Goal: Task Accomplishment & Management: Use online tool/utility

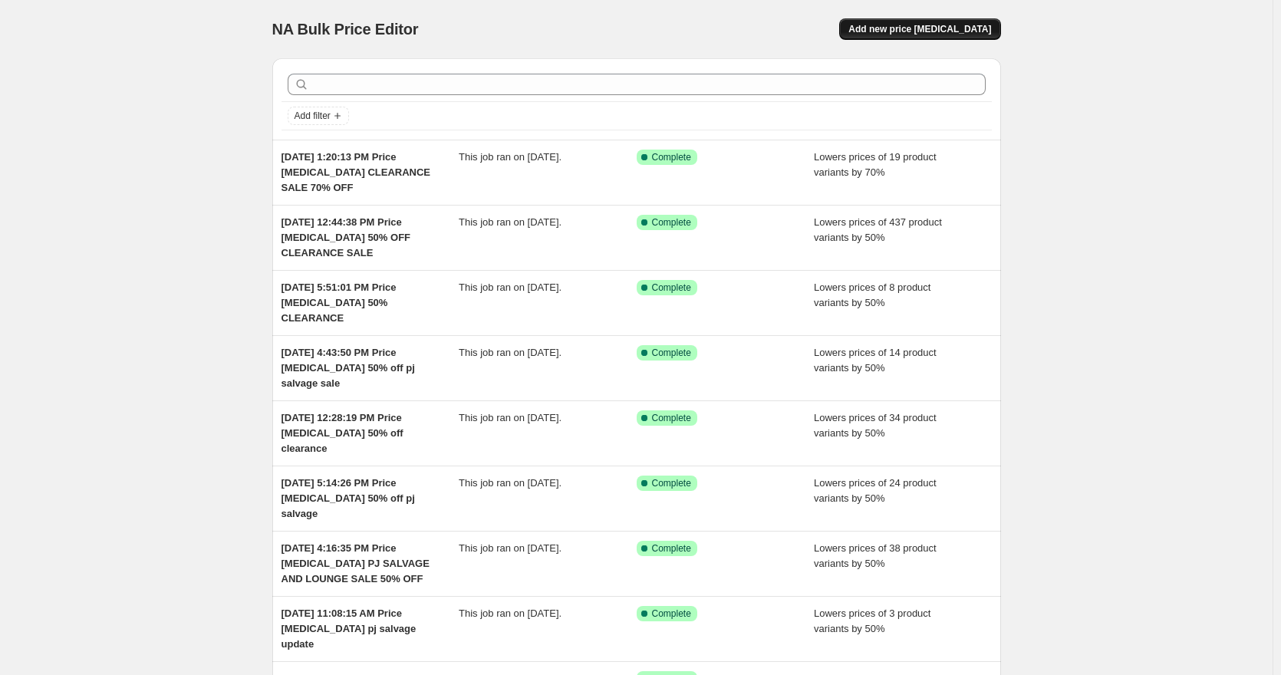
click at [896, 25] on span "Add new price [MEDICAL_DATA]" at bounding box center [920, 29] width 143 height 12
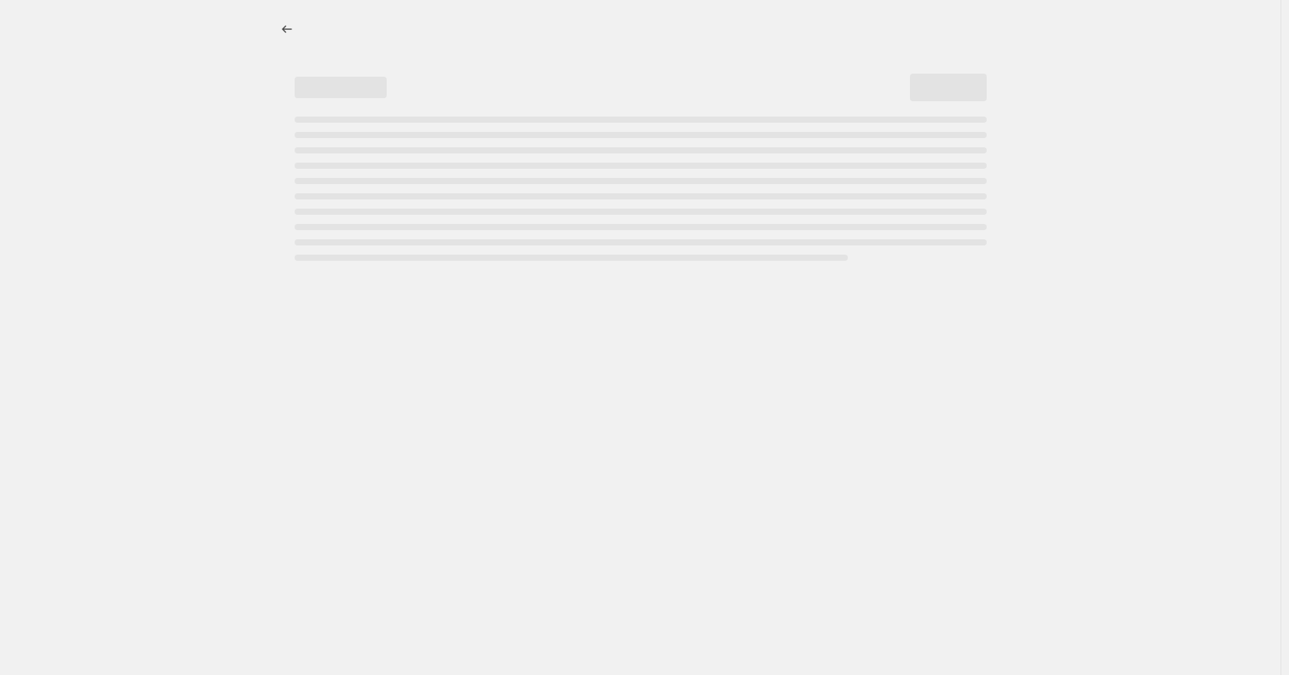
select select "percentage"
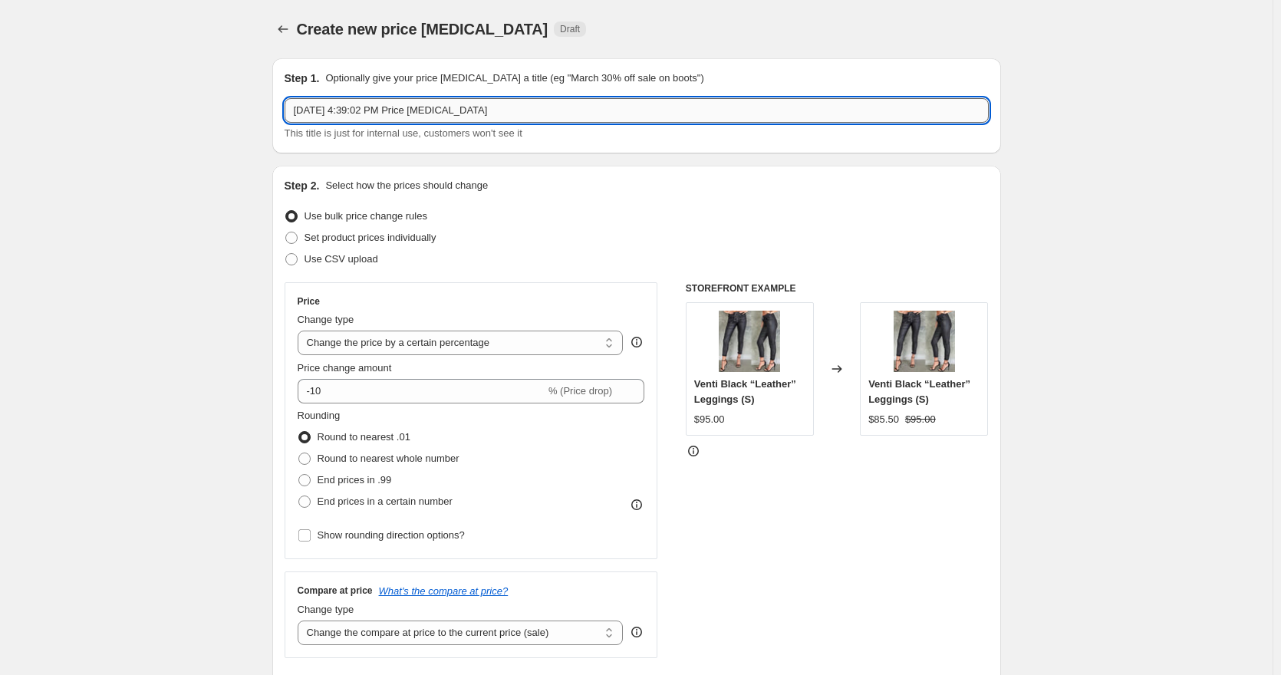
click at [665, 112] on input "[DATE] 4:39:02 PM Price [MEDICAL_DATA]" at bounding box center [637, 110] width 704 height 25
type input "[DATE] 4:39:02 PM Price [MEDICAL_DATA] CLEARANCE 50% OFF"
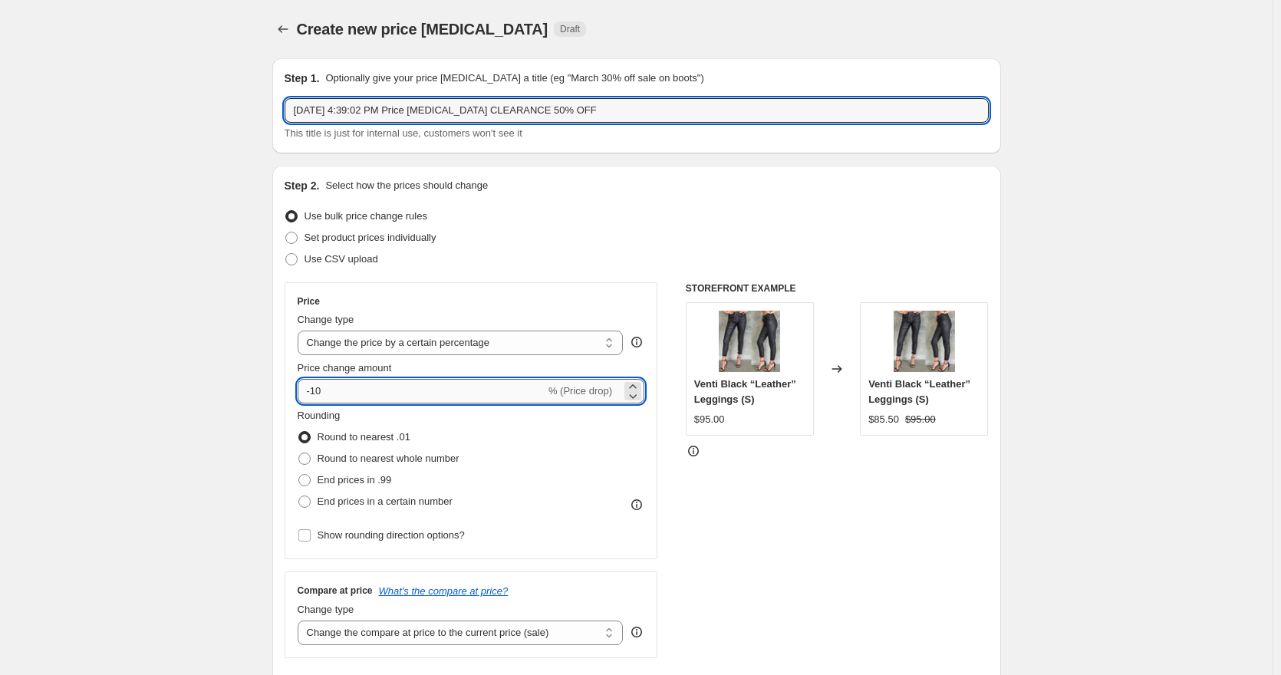
click at [323, 394] on input "-10" at bounding box center [422, 391] width 248 height 25
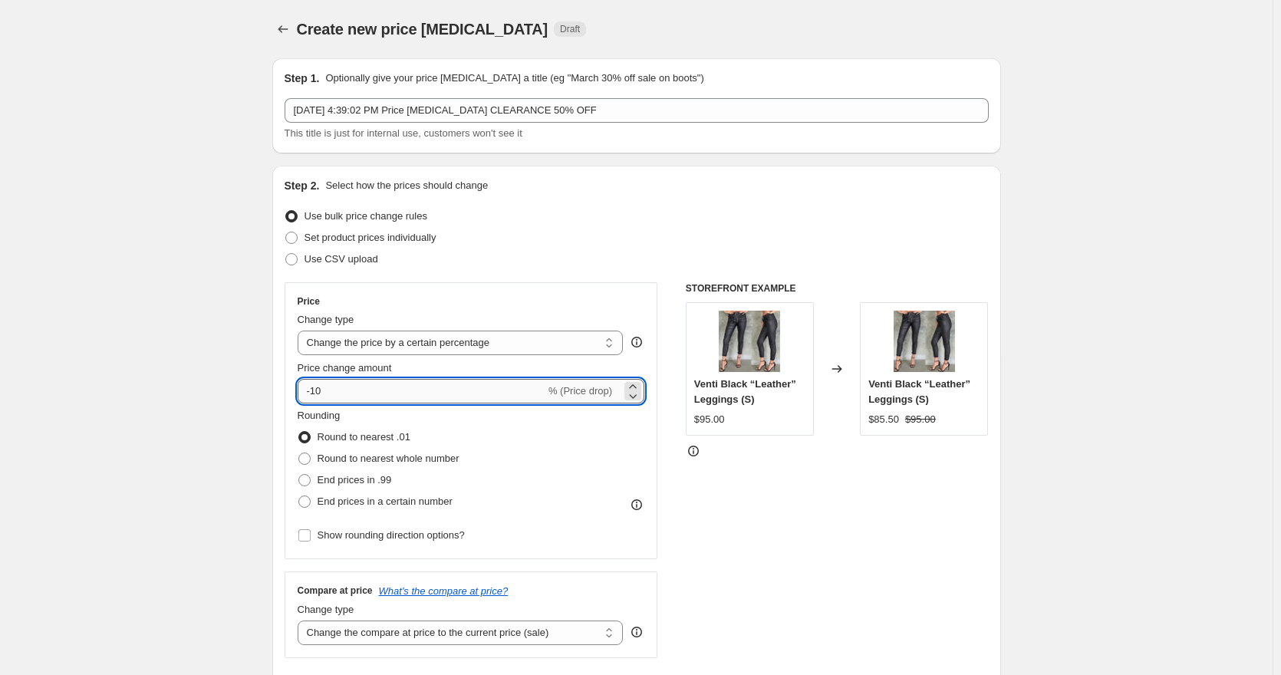
click at [321, 391] on input "-10" at bounding box center [422, 391] width 248 height 25
type input "-50"
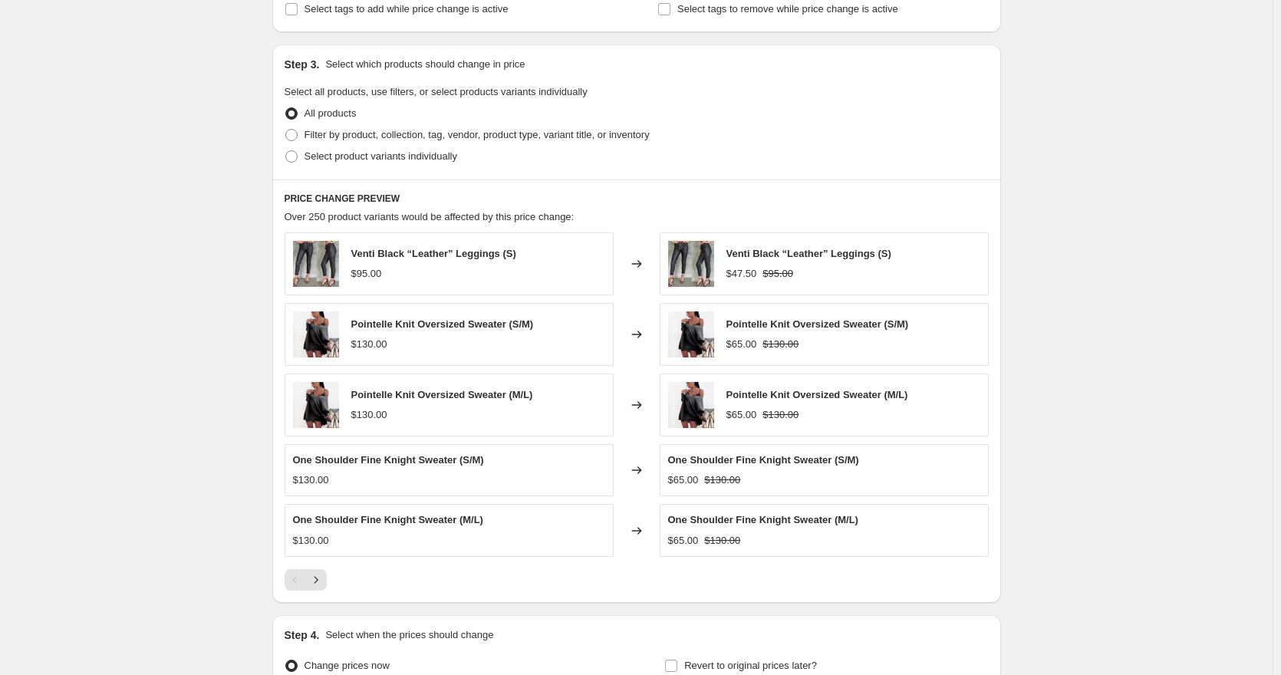
scroll to position [454, 0]
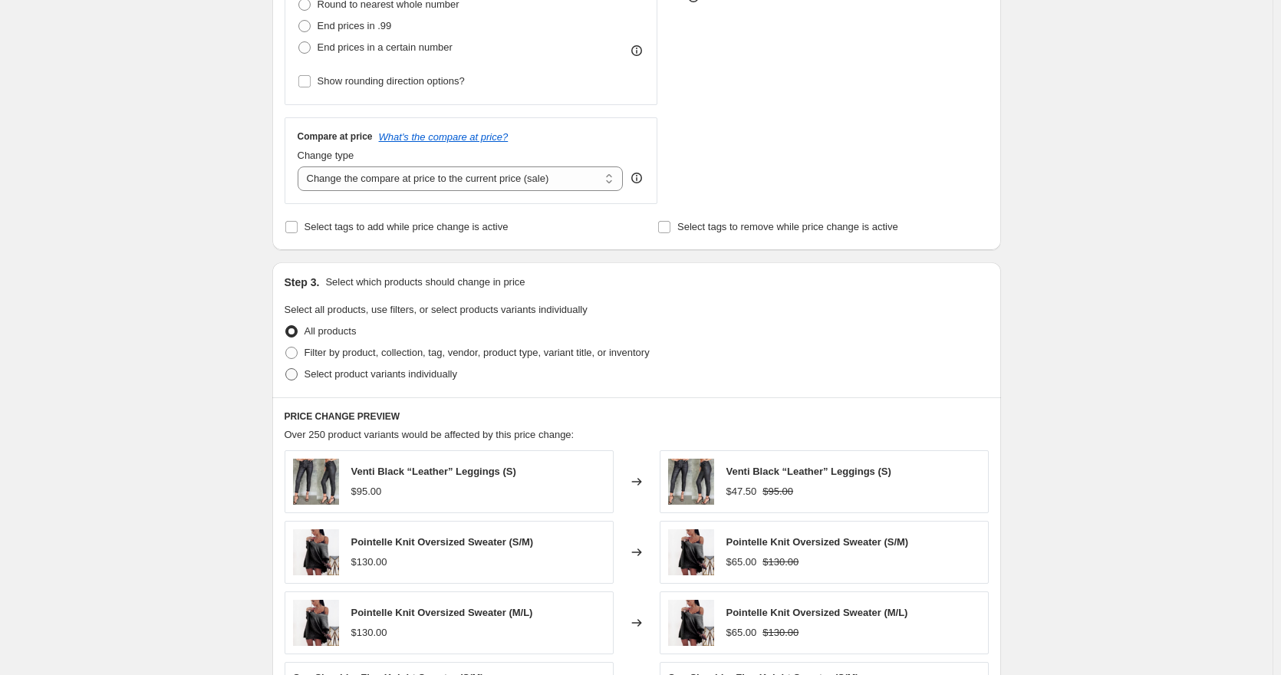
click at [309, 371] on span "Select product variants individually" at bounding box center [381, 374] width 153 height 12
click at [286, 369] on input "Select product variants individually" at bounding box center [285, 368] width 1 height 1
radio input "true"
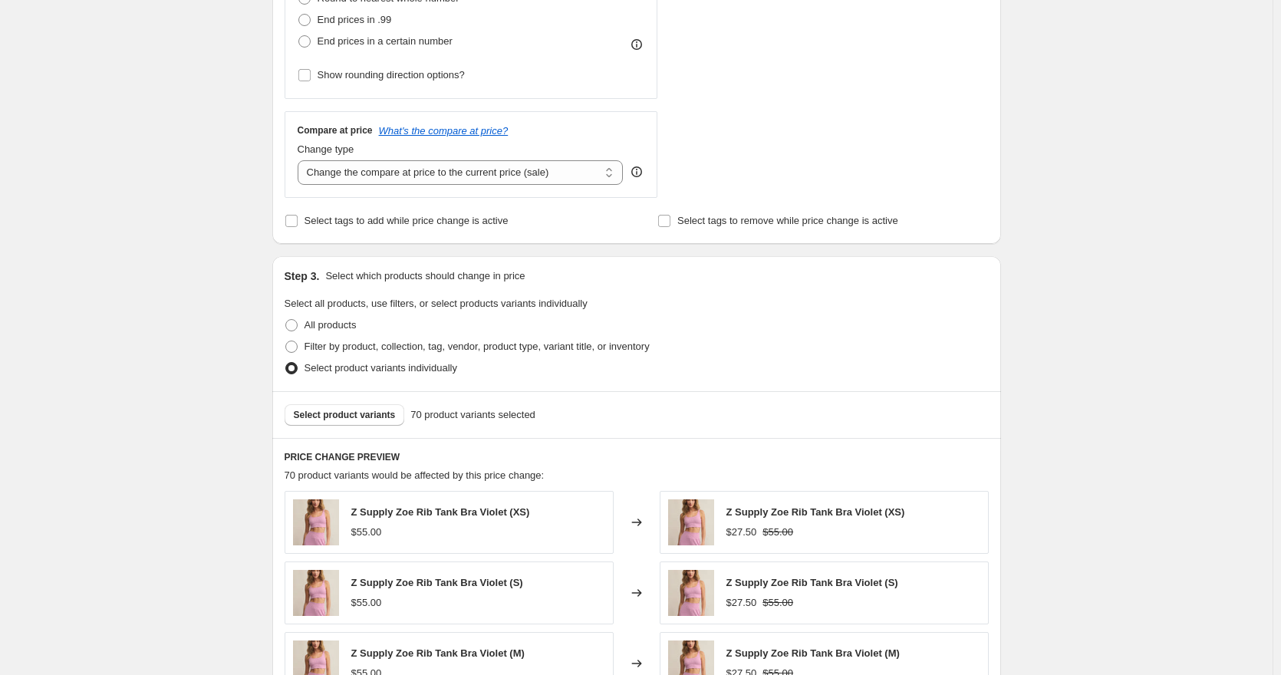
scroll to position [910, 0]
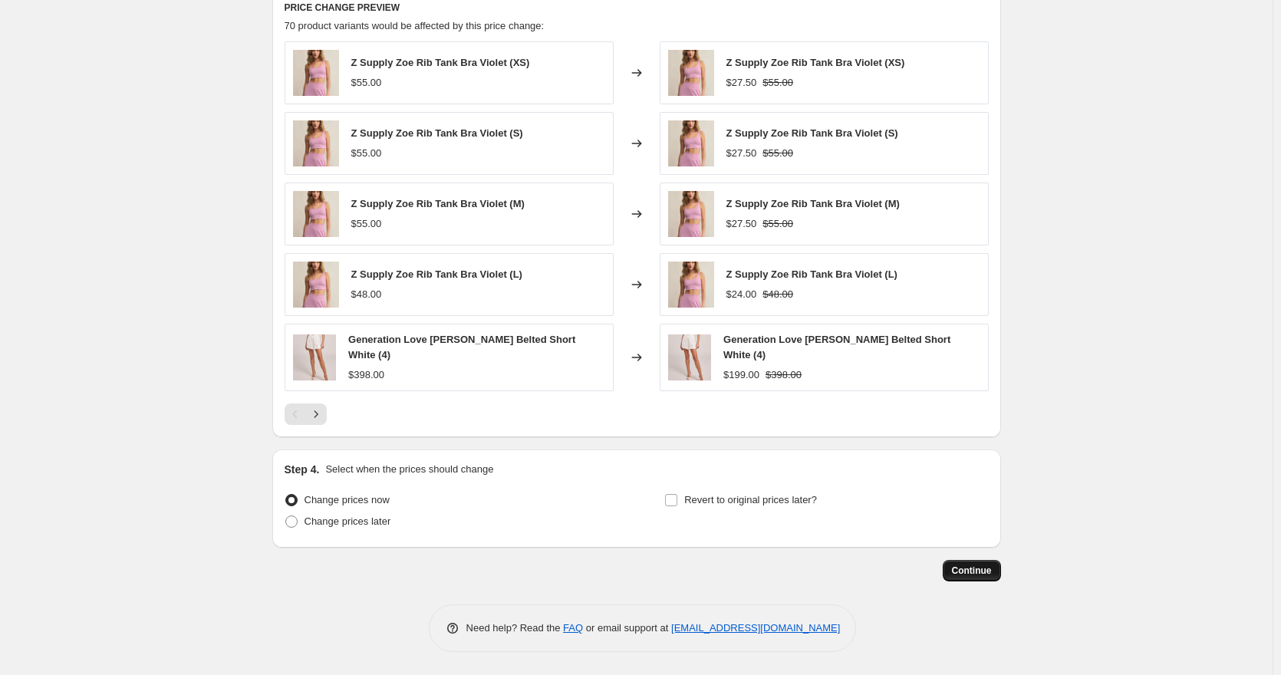
click at [1001, 574] on button "Continue" at bounding box center [972, 570] width 58 height 21
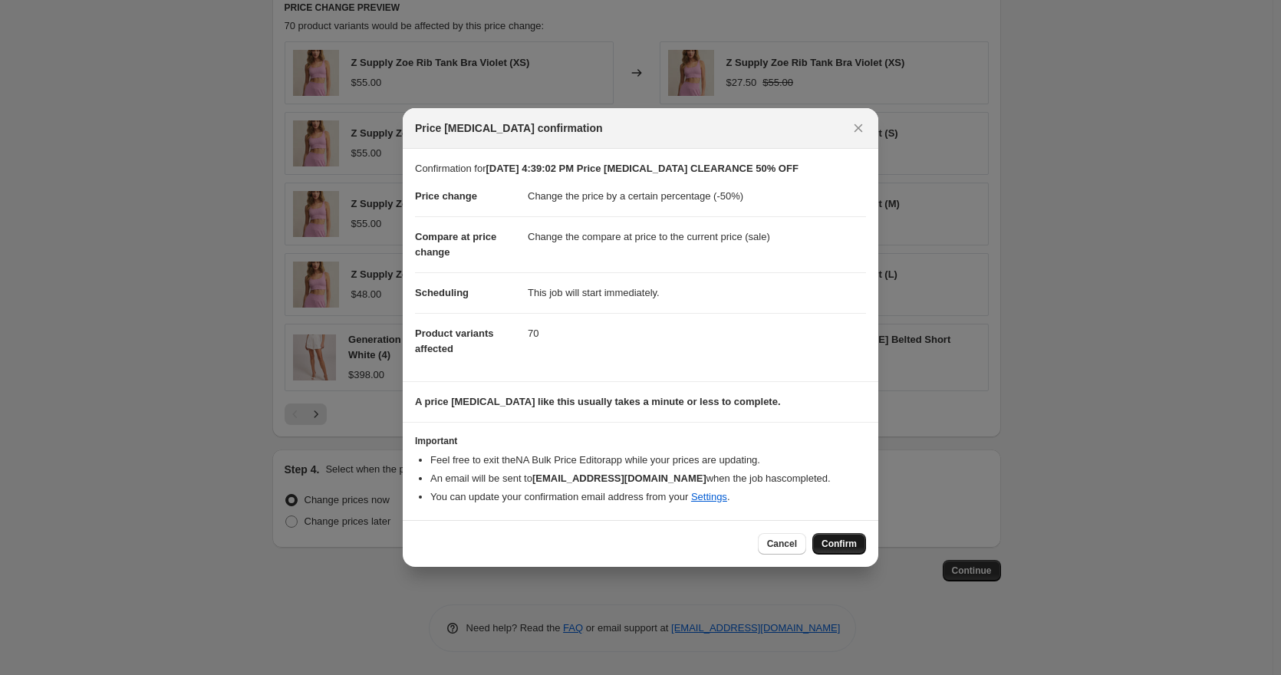
click at [859, 541] on button "Confirm" at bounding box center [840, 543] width 54 height 21
type input "[DATE] 4:39:02 PM Price [MEDICAL_DATA] CLEARANCE 50% OFF"
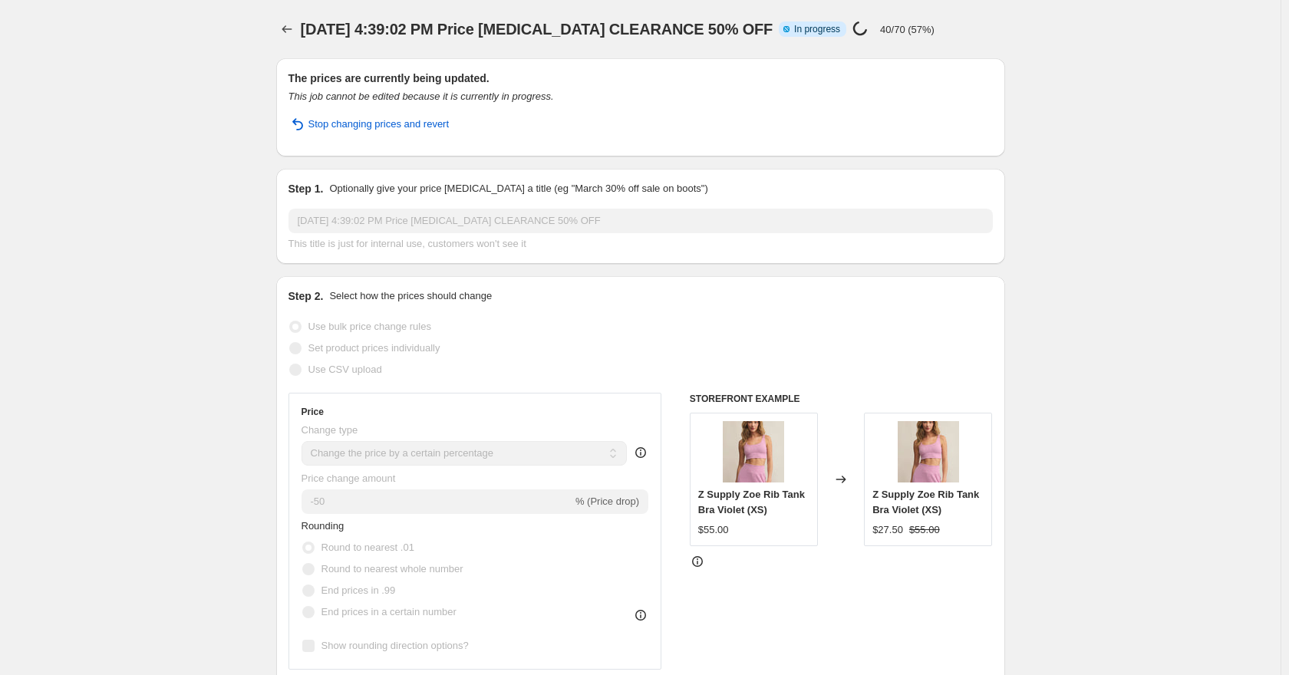
select select "percentage"
